Goal: Task Accomplishment & Management: Complete application form

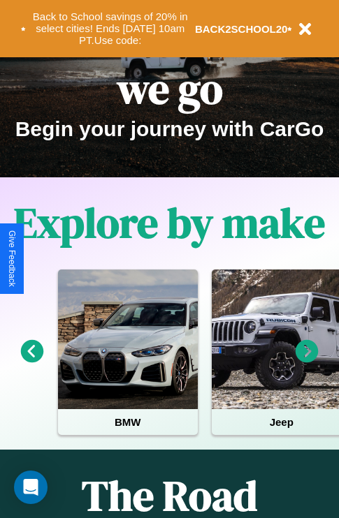
scroll to position [215, 0]
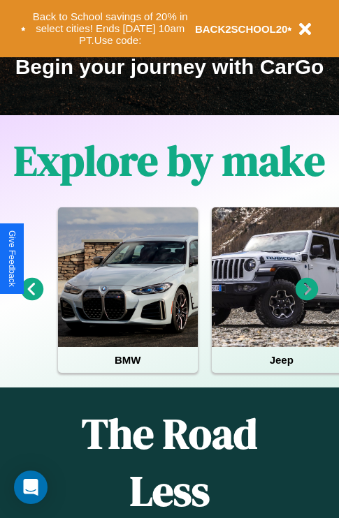
click at [307, 299] on icon at bounding box center [306, 289] width 23 height 23
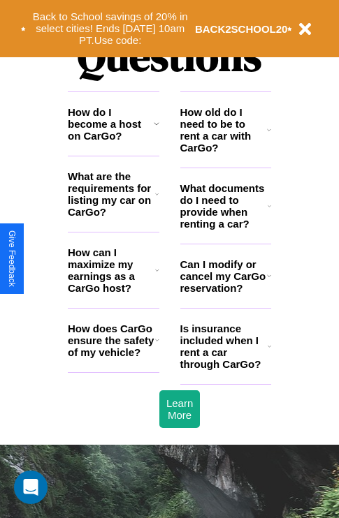
scroll to position [1692, 0]
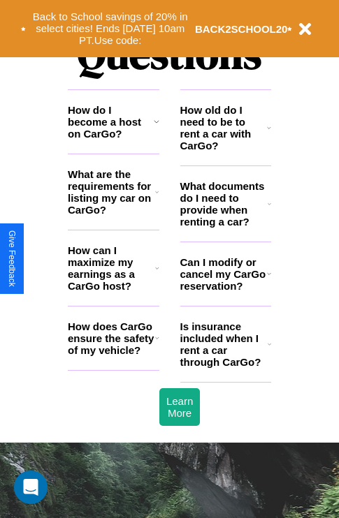
click at [113, 356] on h3 "How does CarGo ensure the safety of my vehicle?" at bounding box center [111, 339] width 87 height 36
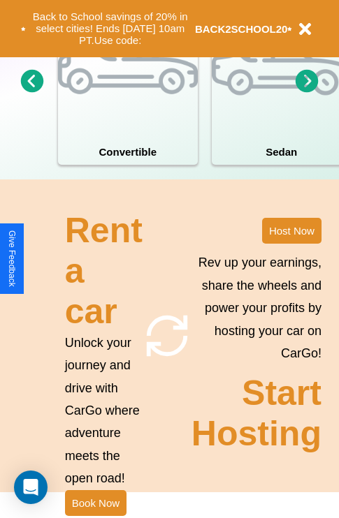
scroll to position [1088, 0]
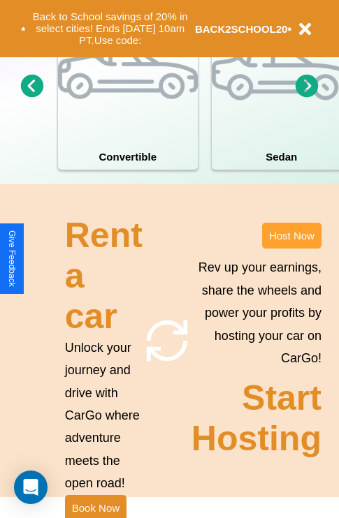
click at [291, 249] on button "Host Now" at bounding box center [291, 236] width 59 height 26
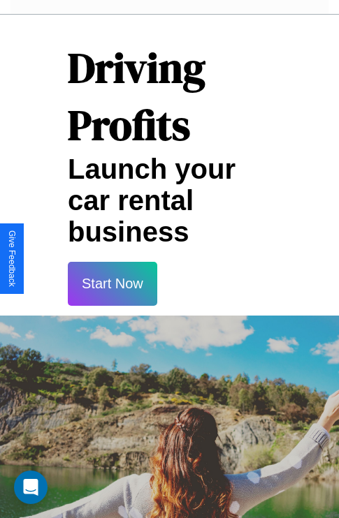
scroll to position [2274, 0]
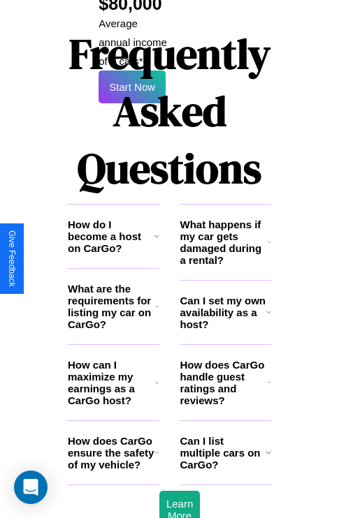
click at [156, 447] on icon at bounding box center [157, 452] width 4 height 11
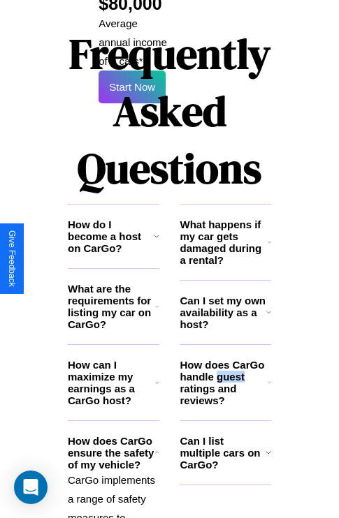
click at [225, 359] on h3 "How does CarGo handle guest ratings and reviews?" at bounding box center [223, 382] width 87 height 47
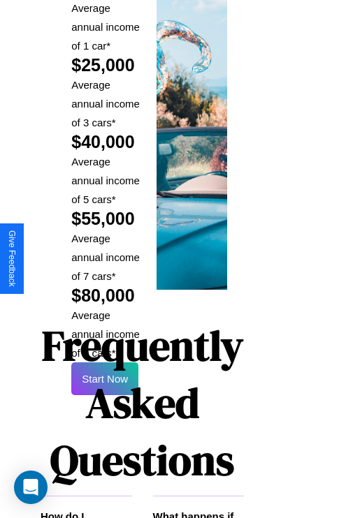
scroll to position [2056, 27]
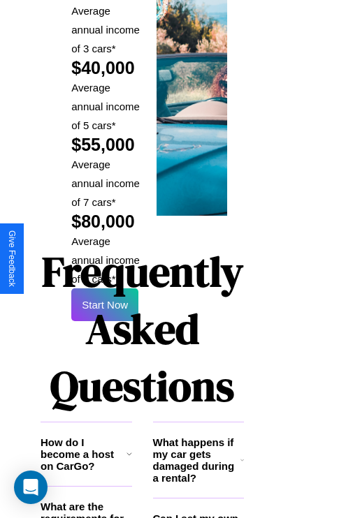
click at [105, 258] on h1 "Frequently Asked Questions" at bounding box center [142, 329] width 203 height 186
